Goal: Information Seeking & Learning: Check status

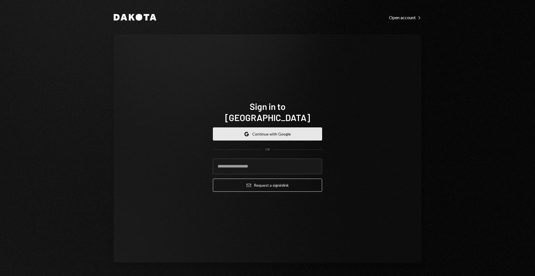
click at [279, 129] on button "Google Continue with Google" at bounding box center [267, 134] width 109 height 13
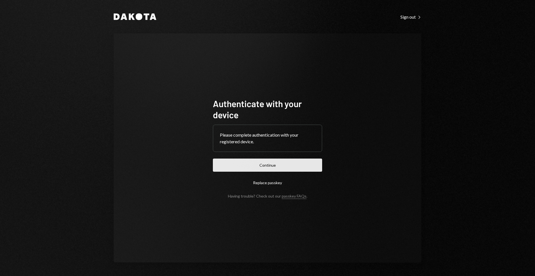
click at [261, 170] on button "Continue" at bounding box center [267, 165] width 109 height 13
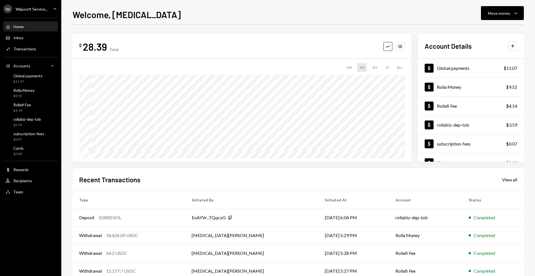
click at [36, 7] on div "Wajusoft Service..." at bounding box center [32, 9] width 32 height 5
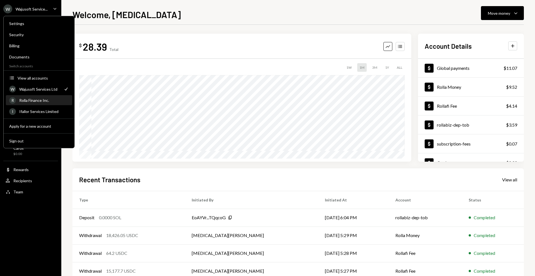
click at [29, 100] on div "Rolla Finance Inc." at bounding box center [44, 100] width 50 height 5
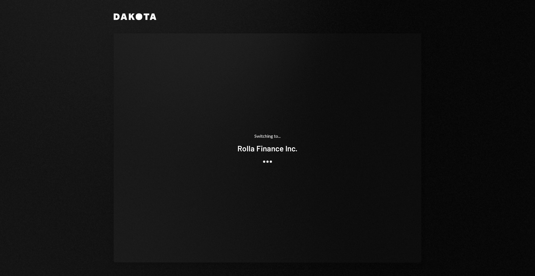
click at [185, 150] on div "Switching to... Rolla Finance Inc." at bounding box center [268, 148] width 308 height 230
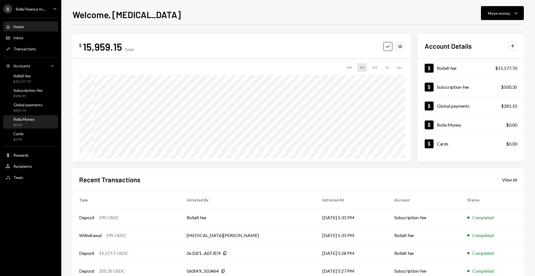
click at [36, 123] on div "Rolla Money $0.00" at bounding box center [31, 122] width 50 height 11
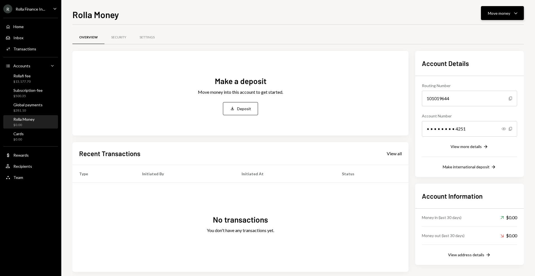
click at [484, 17] on button "Move money Caret Down" at bounding box center [502, 13] width 43 height 14
click at [491, 18] on button "Move money Caret Down" at bounding box center [502, 13] width 43 height 14
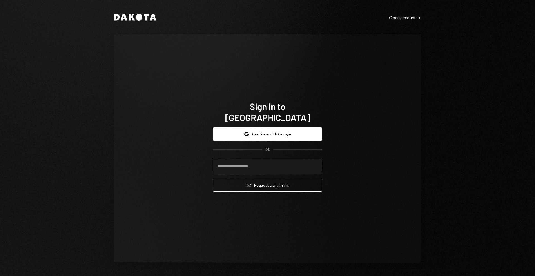
click at [301, 123] on div "Google Continue with Google OR Email Request a sign in link" at bounding box center [267, 159] width 109 height 73
click at [295, 128] on button "Google Continue with Google" at bounding box center [267, 134] width 109 height 13
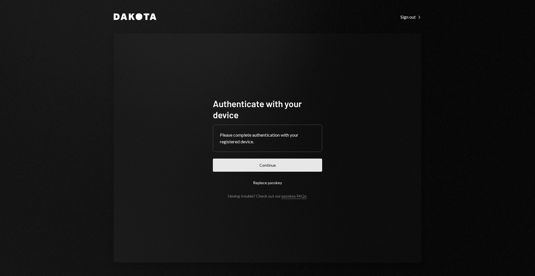
click at [276, 171] on button "Continue" at bounding box center [267, 165] width 109 height 13
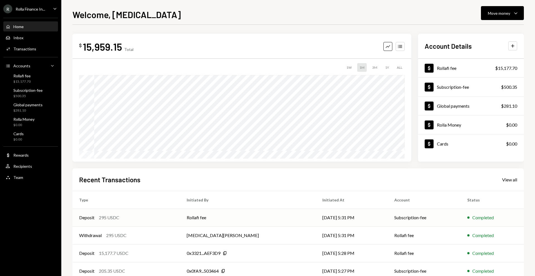
scroll to position [33, 0]
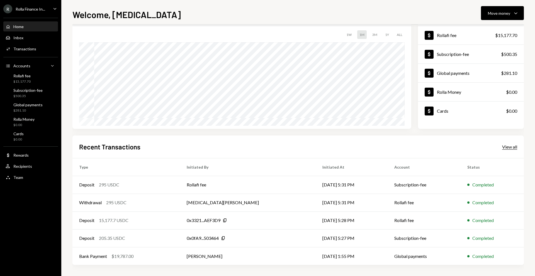
click at [508, 149] on div "View all" at bounding box center [509, 147] width 15 height 6
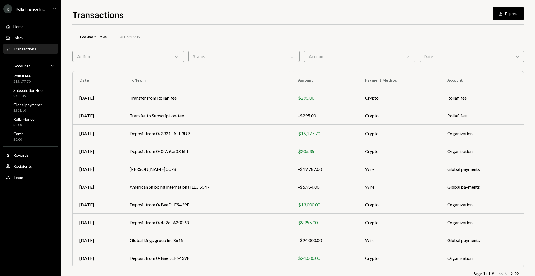
scroll to position [14, 0]
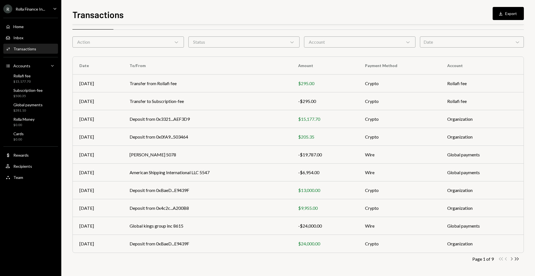
click at [511, 258] on icon "Chevron Right" at bounding box center [511, 259] width 5 height 5
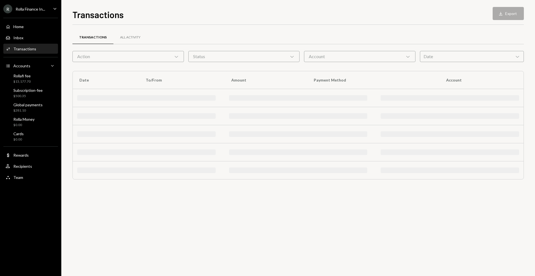
scroll to position [0, 0]
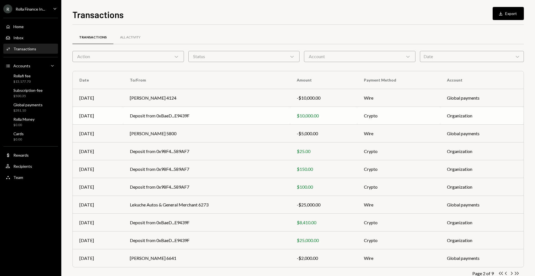
click at [186, 118] on td "Deposit from 0xBaeD...E9439F" at bounding box center [206, 116] width 167 height 18
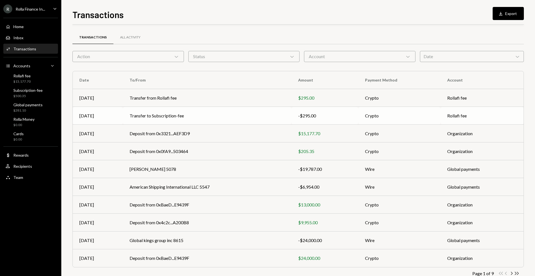
scroll to position [14, 0]
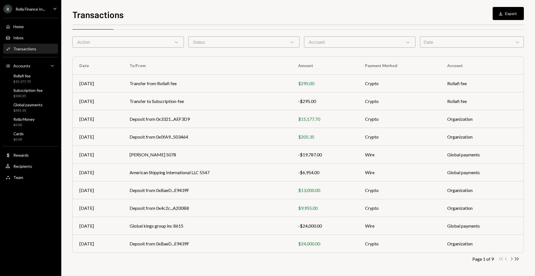
click at [512, 259] on icon "Chevron Right" at bounding box center [511, 259] width 5 height 5
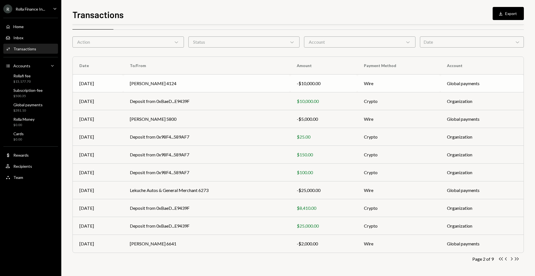
click at [180, 88] on td "Obinna Christopher Ilodibia 4124" at bounding box center [206, 84] width 167 height 18
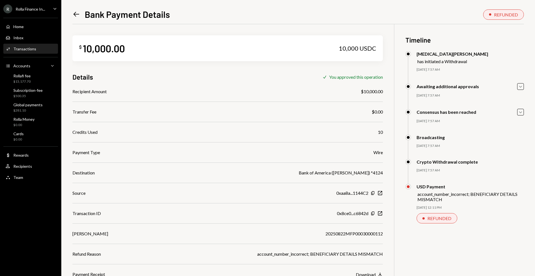
scroll to position [24, 0]
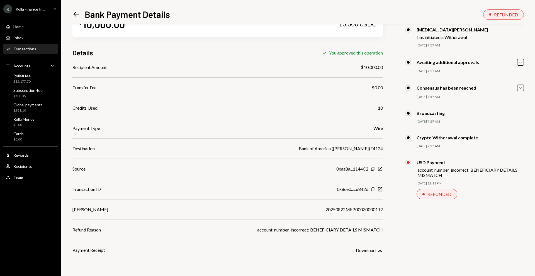
click at [350, 209] on div "20250822MFP00030000112" at bounding box center [353, 209] width 57 height 7
copy div "20250822MFP00030000112"
click at [367, 252] on div "Download" at bounding box center [366, 250] width 20 height 5
click at [28, 82] on div "$15,177.70" at bounding box center [21, 81] width 17 height 5
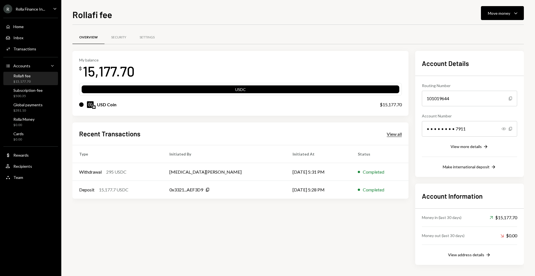
click at [390, 136] on div "View all" at bounding box center [394, 135] width 15 height 6
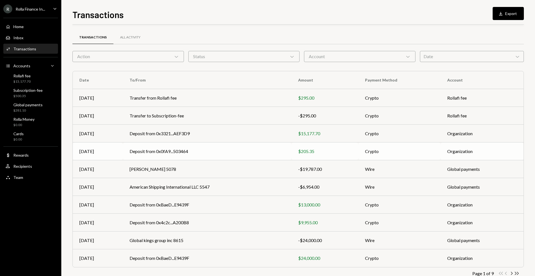
scroll to position [14, 0]
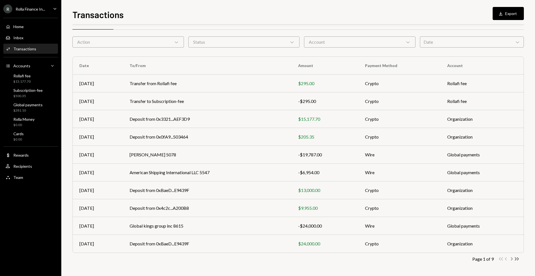
click at [512, 259] on icon "Chevron Right" at bounding box center [511, 259] width 5 height 5
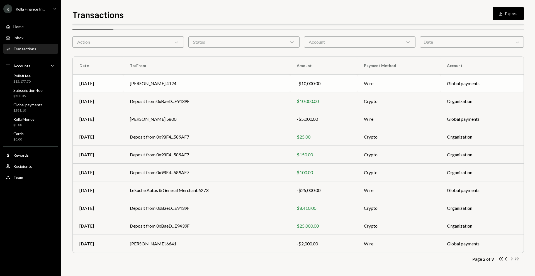
click at [330, 77] on td "-$10,000.00" at bounding box center [323, 84] width 67 height 18
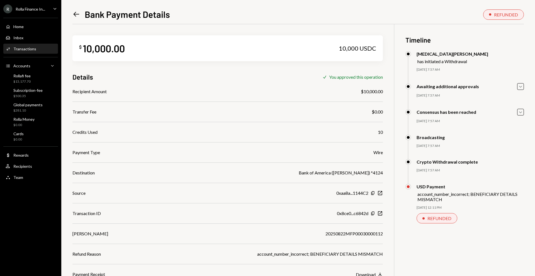
scroll to position [24, 0]
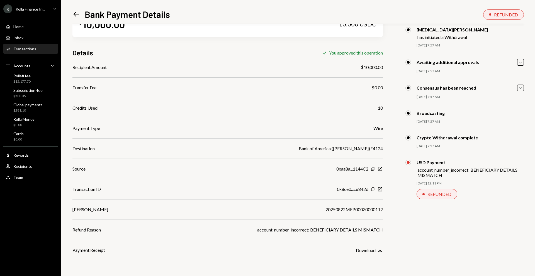
click at [439, 196] on div "REFUNDED" at bounding box center [439, 194] width 24 height 5
click at [34, 107] on div "Global payments" at bounding box center [27, 105] width 29 height 5
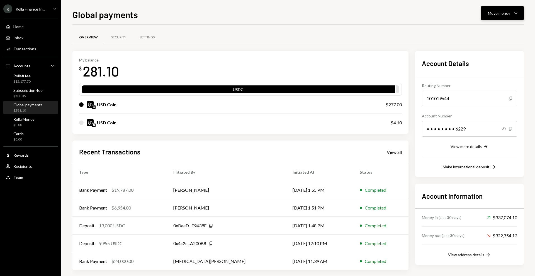
click at [503, 17] on button "Move money Caret Down" at bounding box center [502, 13] width 43 height 14
click at [486, 62] on div "Withdraw Send Convert Transfer Deposit Deposit Swap Swap stablecoins" at bounding box center [494, 50] width 60 height 59
click at [485, 55] on div "Deposit" at bounding box center [498, 55] width 41 height 6
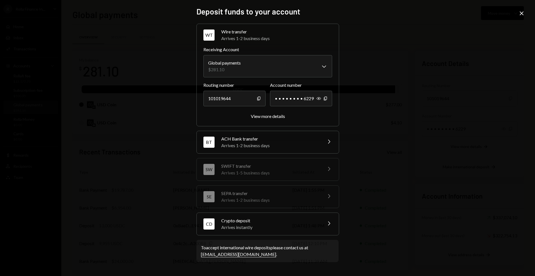
click at [314, 225] on div "Arrives instantly" at bounding box center [270, 227] width 98 height 7
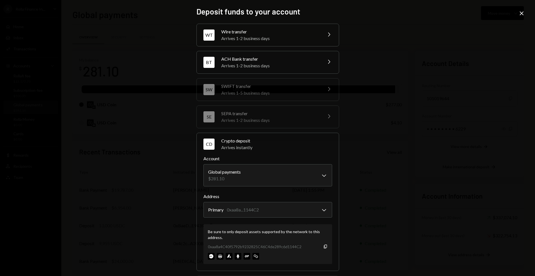
click at [517, 13] on div "**********" at bounding box center [267, 138] width 535 height 276
click at [522, 12] on icon "Close" at bounding box center [521, 13] width 7 height 7
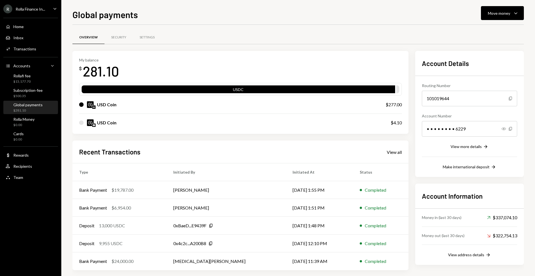
scroll to position [5, 0]
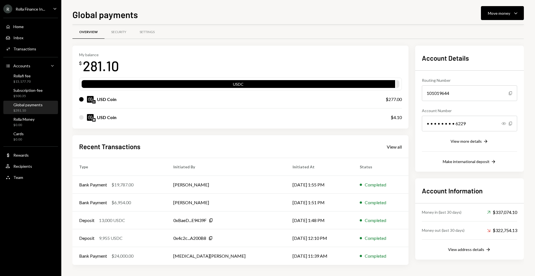
click at [46, 111] on div "Global payments $281.10" at bounding box center [31, 108] width 50 height 11
click at [388, 144] on div "View all" at bounding box center [394, 147] width 15 height 6
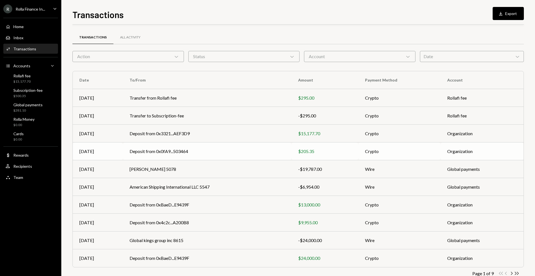
scroll to position [14, 0]
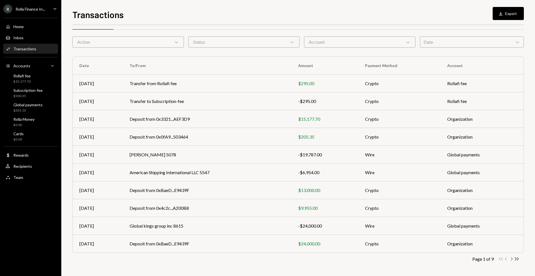
click at [512, 258] on icon "Chevron Right" at bounding box center [511, 259] width 5 height 5
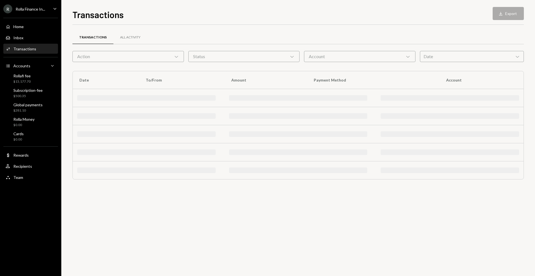
scroll to position [0, 0]
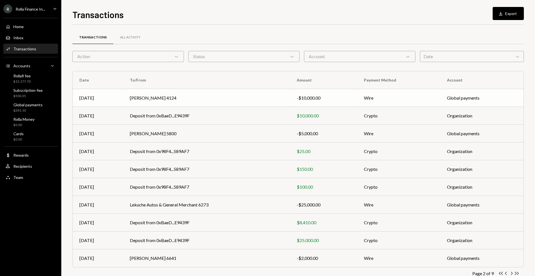
click at [241, 99] on td "Obinna Christopher Ilodibia 4124" at bounding box center [206, 98] width 167 height 18
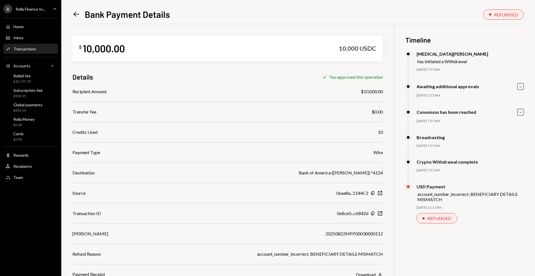
scroll to position [24, 0]
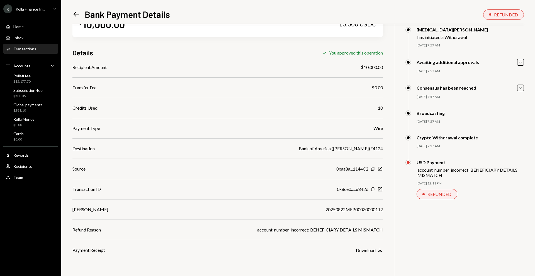
click at [420, 199] on div "REFUNDED" at bounding box center [437, 194] width 41 height 10
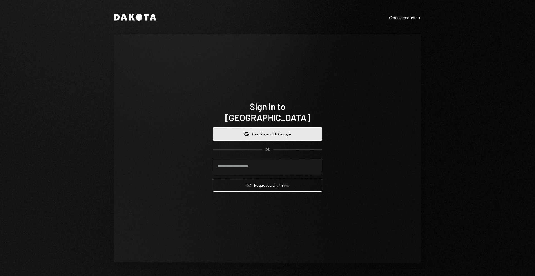
click at [241, 132] on button "Google Continue with Google" at bounding box center [267, 134] width 109 height 13
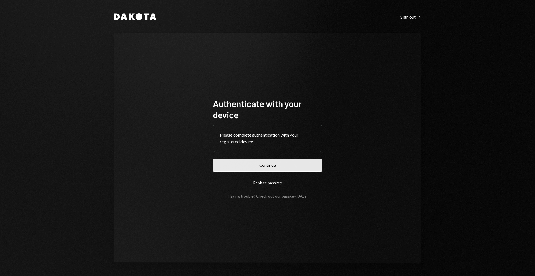
click at [236, 169] on button "Continue" at bounding box center [267, 165] width 109 height 13
